Goal: Task Accomplishment & Management: Manage account settings

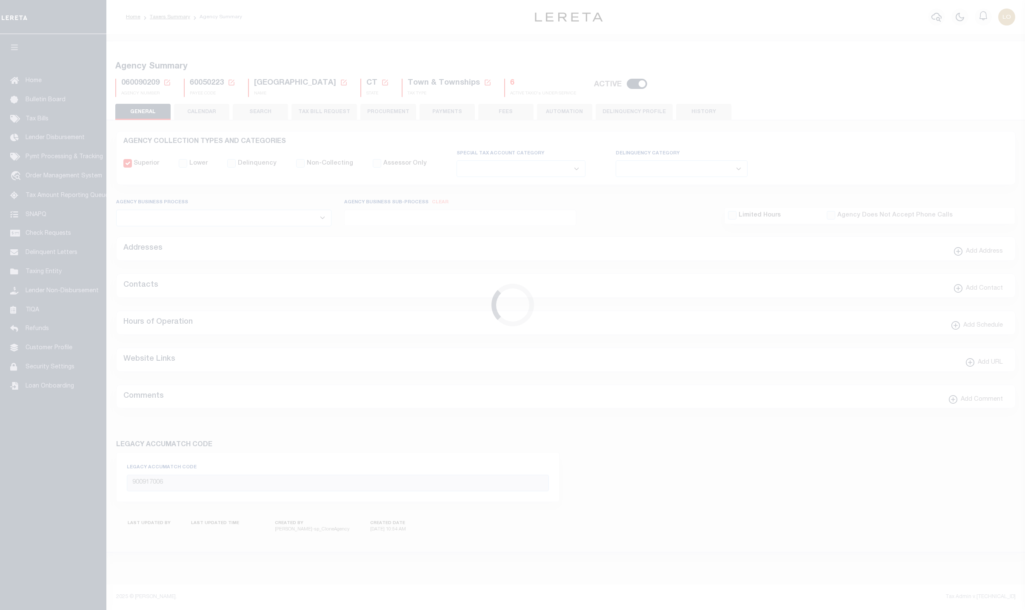
select select
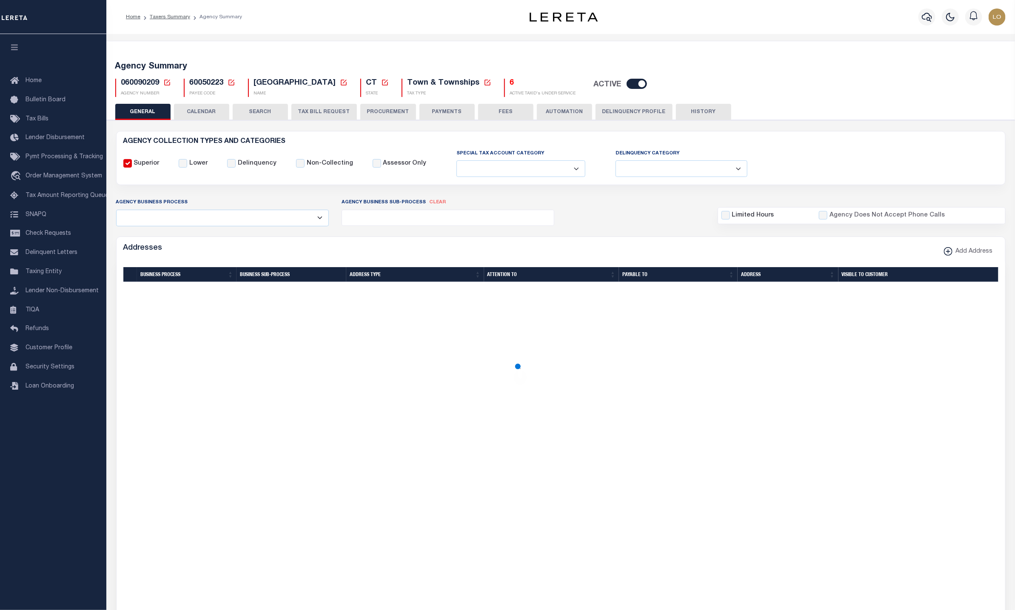
click at [205, 110] on button "CALENDAR" at bounding box center [201, 112] width 55 height 16
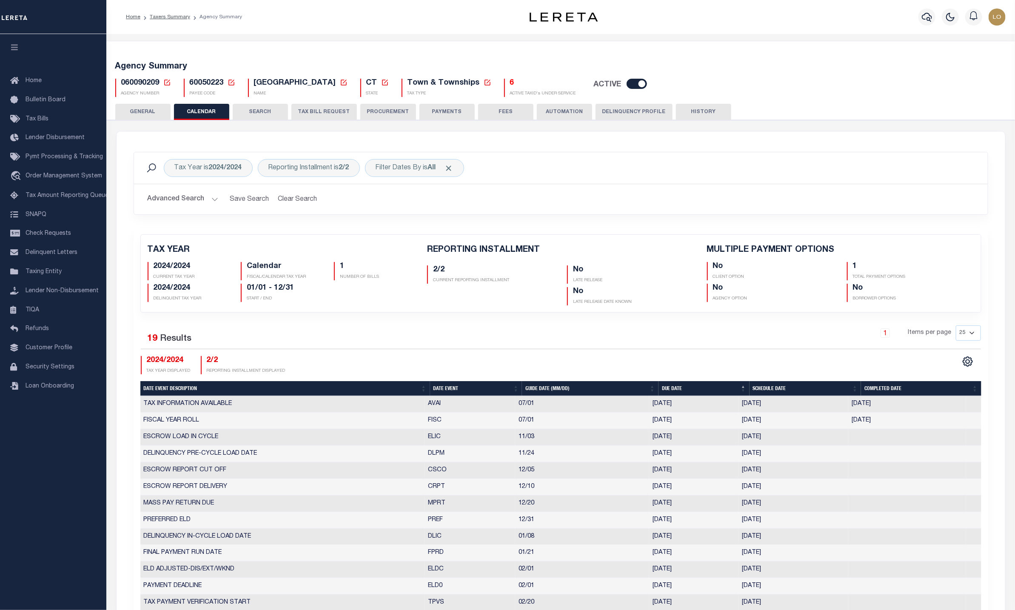
checkbox input "false"
type input "1"
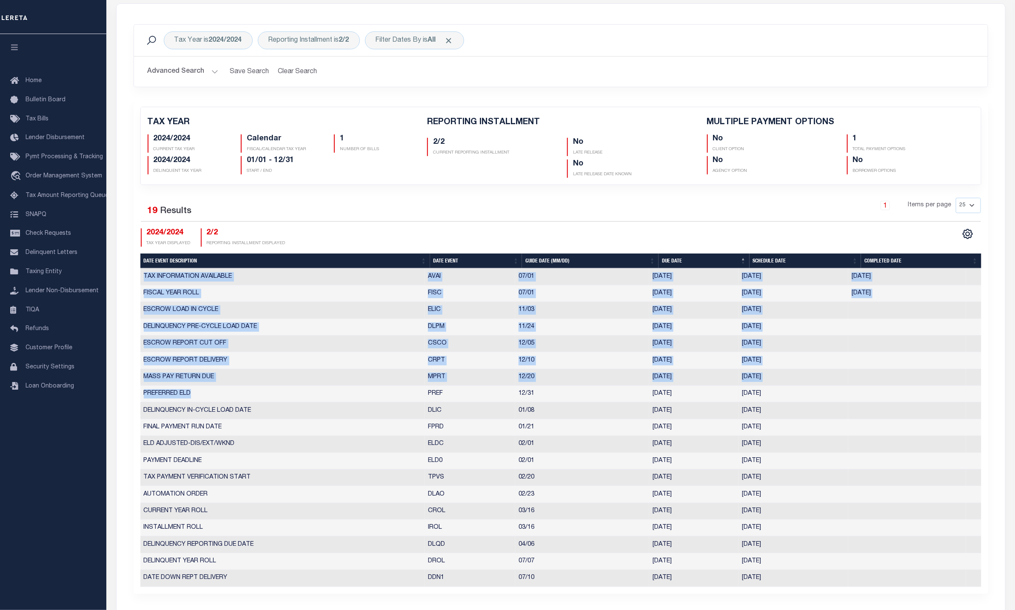
drag, startPoint x: 139, startPoint y: 394, endPoint x: 232, endPoint y: 392, distance: 93.2
click at [232, 392] on div "TAX YEAR 2024/2024 CURRENT TAX YEAR Calendar FISCAL/CALENDAR TAX YEAR 1" at bounding box center [561, 347] width 855 height 494
click at [231, 392] on td "PREFERRED ELD" at bounding box center [282, 394] width 285 height 17
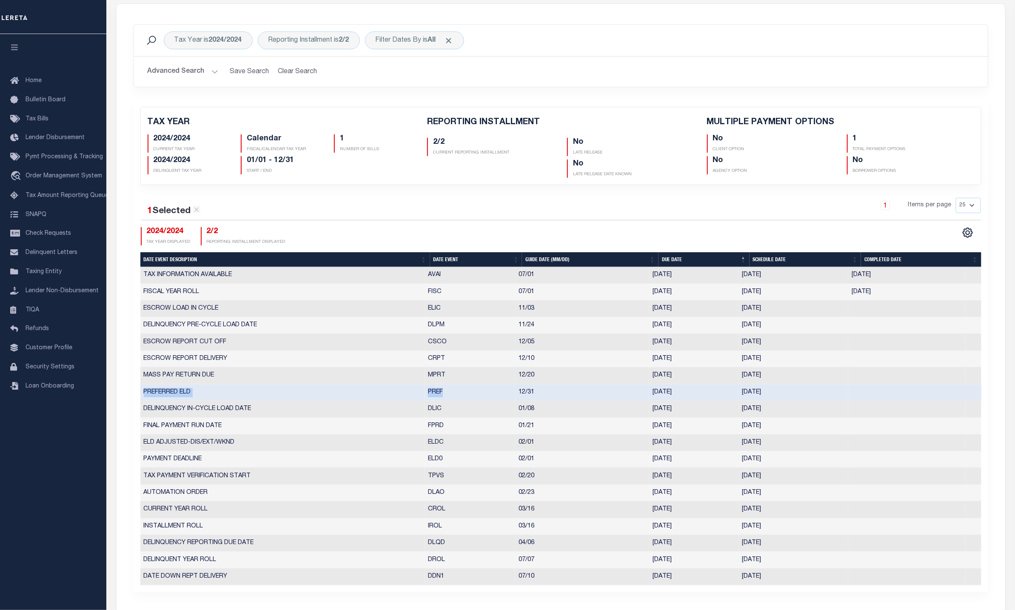
drag, startPoint x: 145, startPoint y: 394, endPoint x: 462, endPoint y: 390, distance: 317.4
click at [462, 390] on tr "PREFERRED ELD PREF 12/31 [DATE] [DATE] 10592057" at bounding box center [560, 393] width 841 height 17
